Goal: Find specific page/section: Find specific page/section

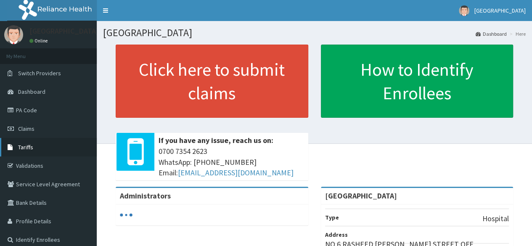
click at [35, 145] on link "Tariffs" at bounding box center [48, 147] width 97 height 19
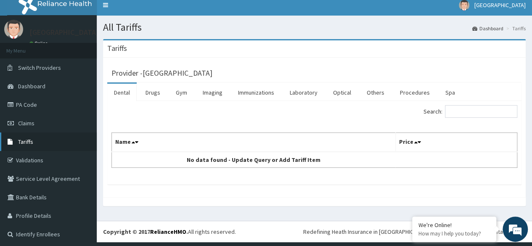
scroll to position [1, 0]
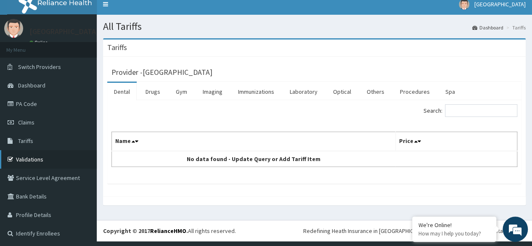
click at [35, 159] on link "Validations" at bounding box center [48, 159] width 97 height 19
